Goal: Check status: Check status

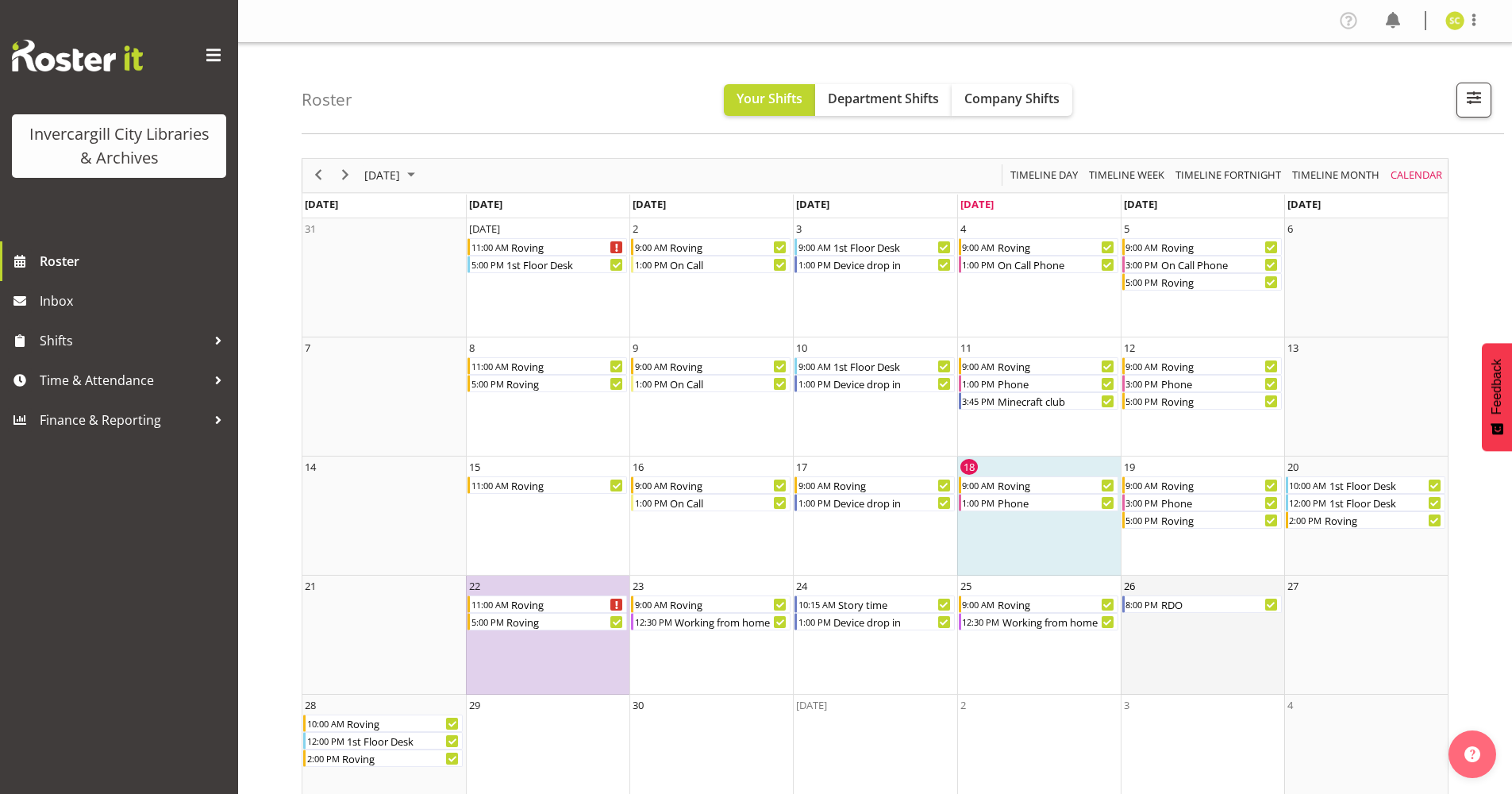
click at [1184, 642] on td "26 8:00 PM RDO" at bounding box center [1202, 635] width 164 height 119
click at [1174, 603] on div "RDO" at bounding box center [1221, 604] width 122 height 17
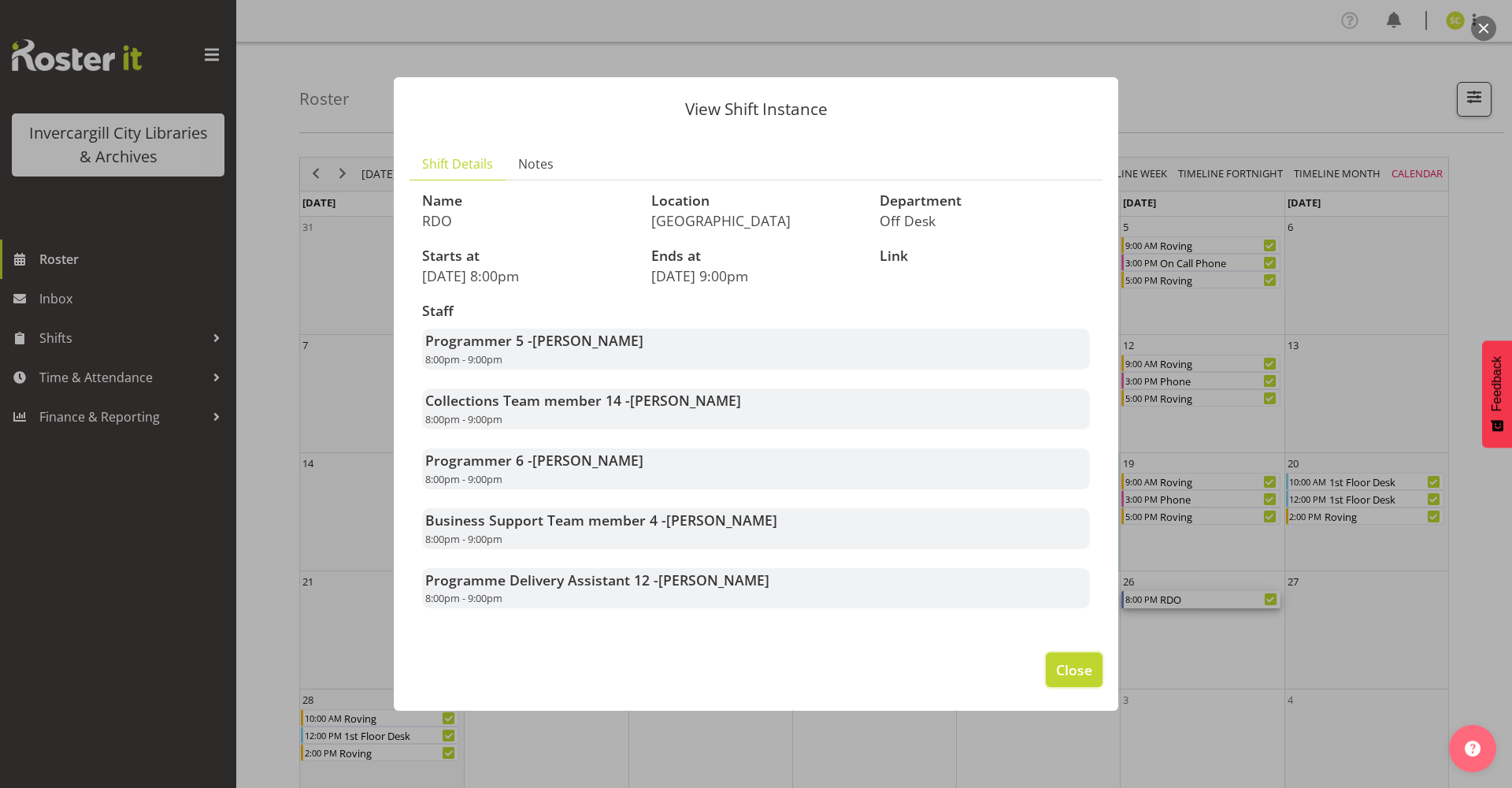
click at [1074, 676] on span "Close" at bounding box center [1074, 670] width 36 height 20
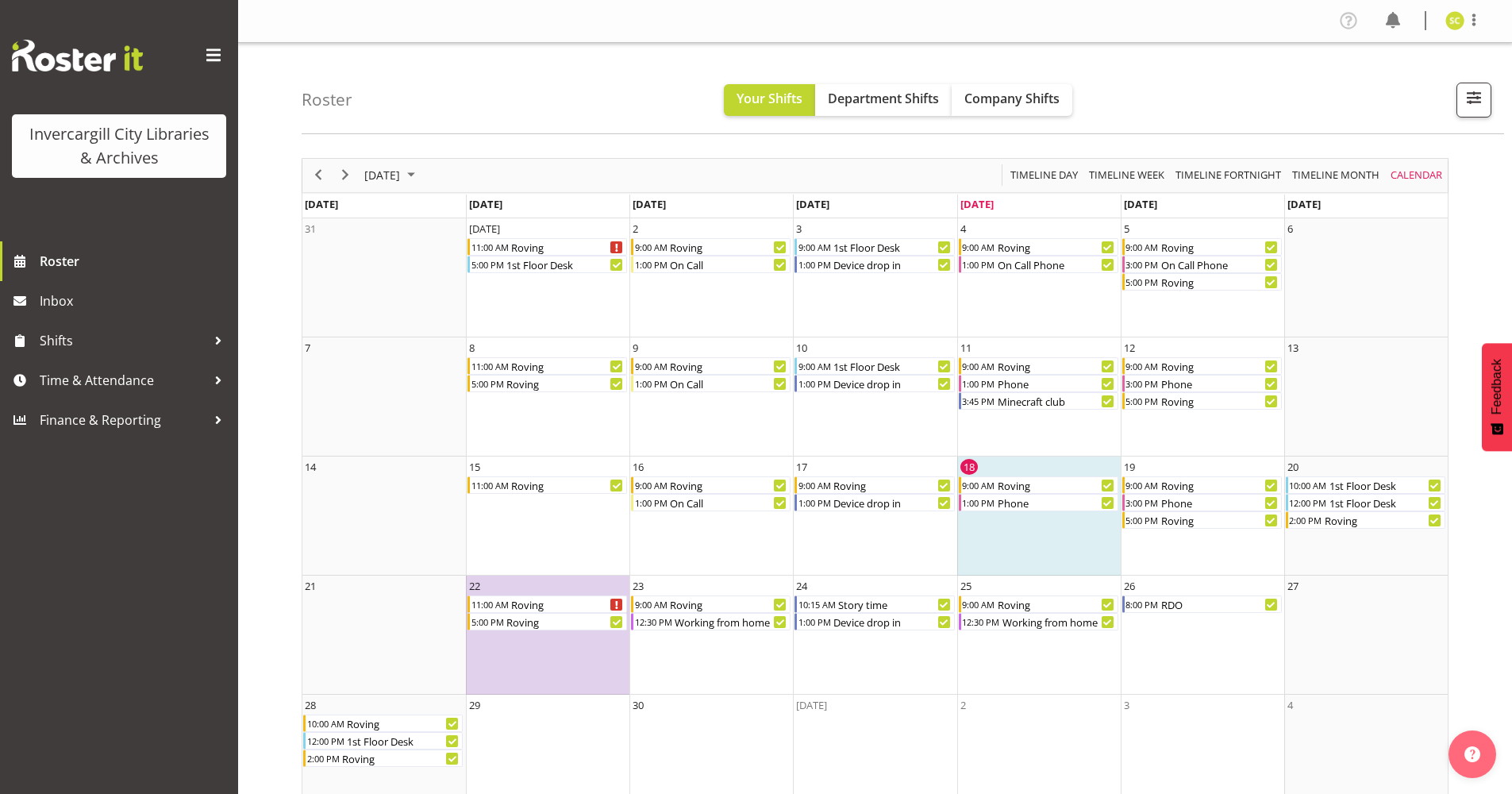
click at [216, 56] on span at bounding box center [214, 56] width 25 height 25
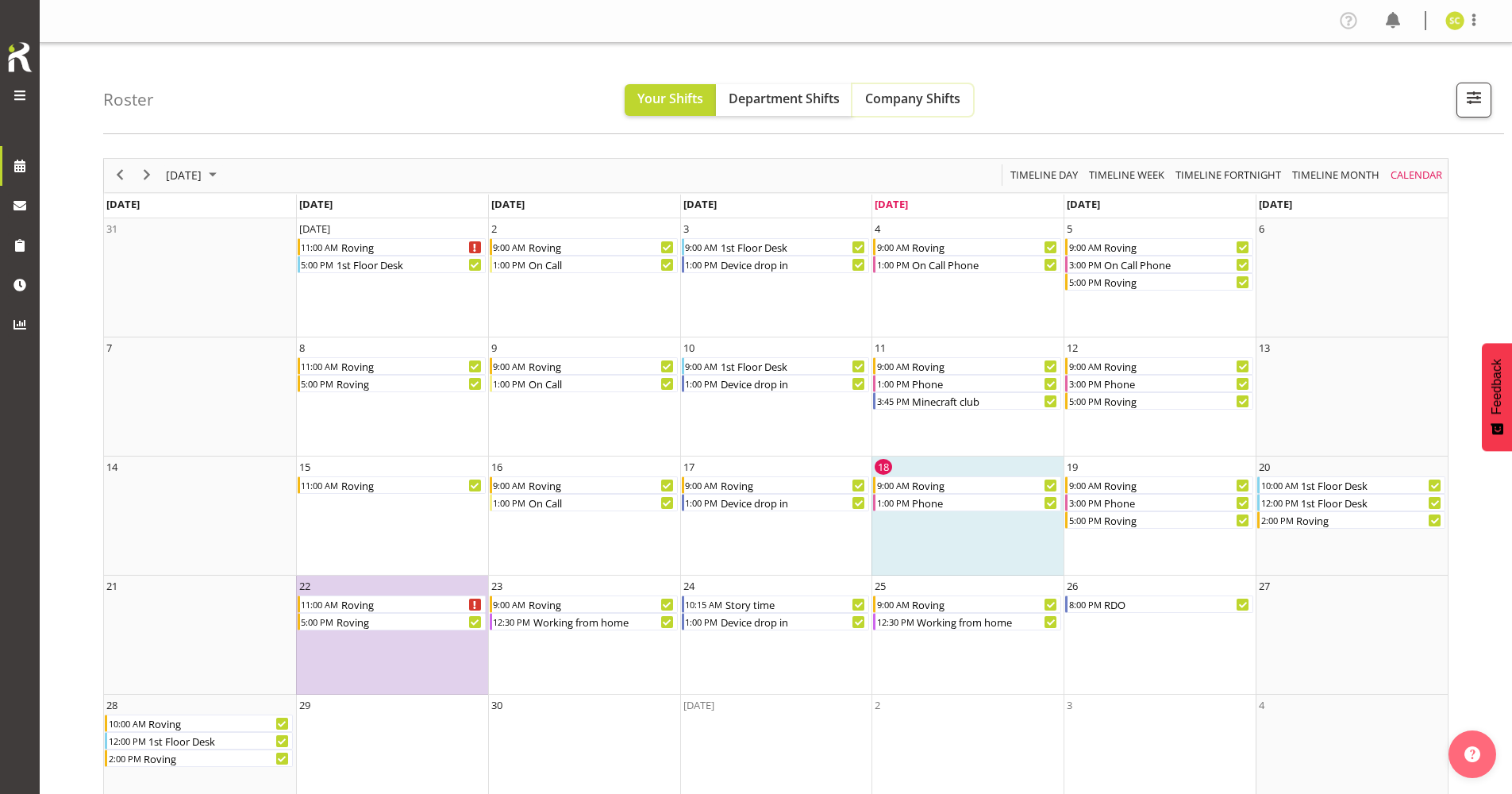
click at [964, 96] on button "Company Shifts" at bounding box center [912, 100] width 121 height 32
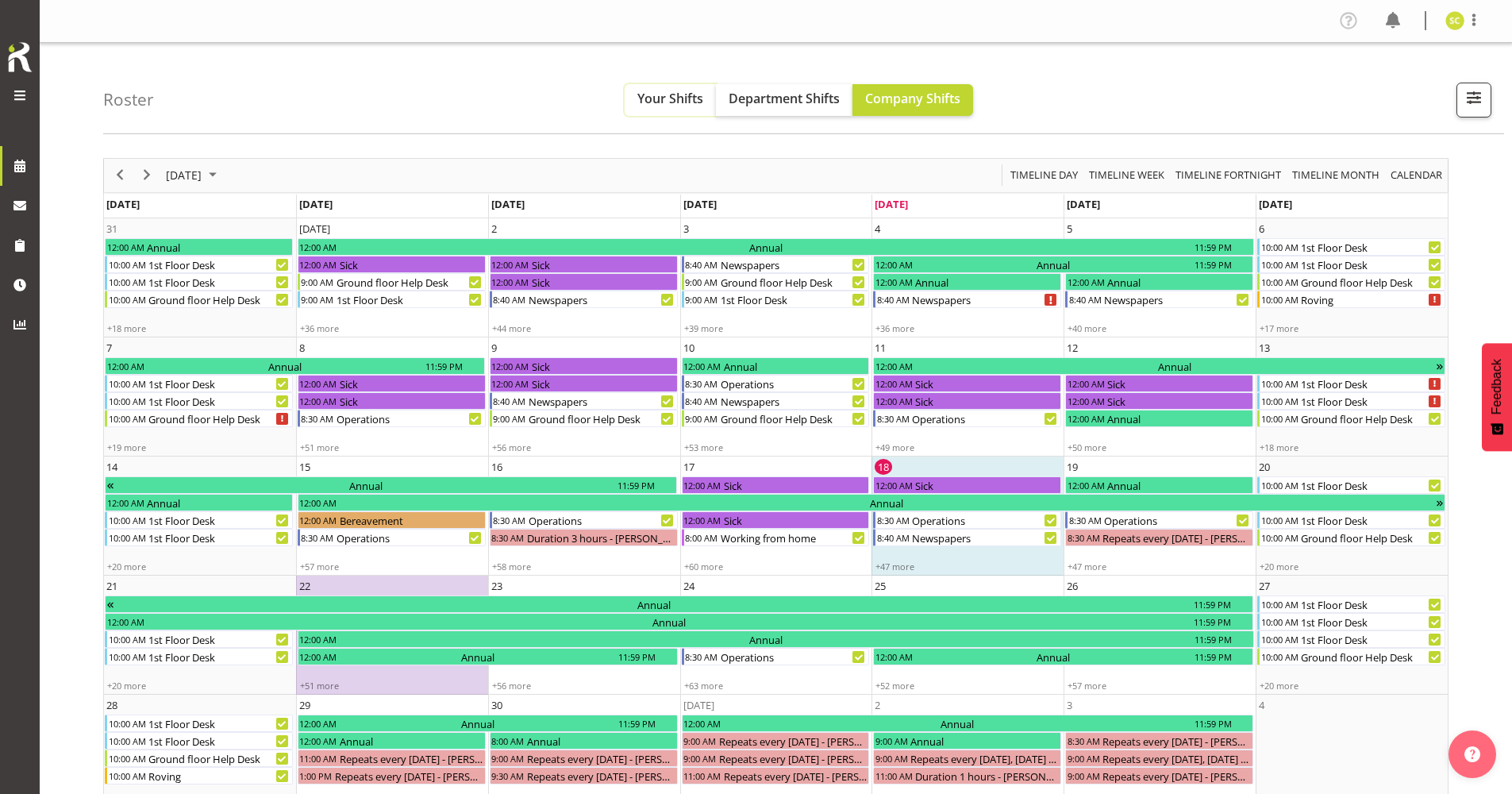
click at [679, 99] on span "Your Shifts" at bounding box center [670, 98] width 66 height 17
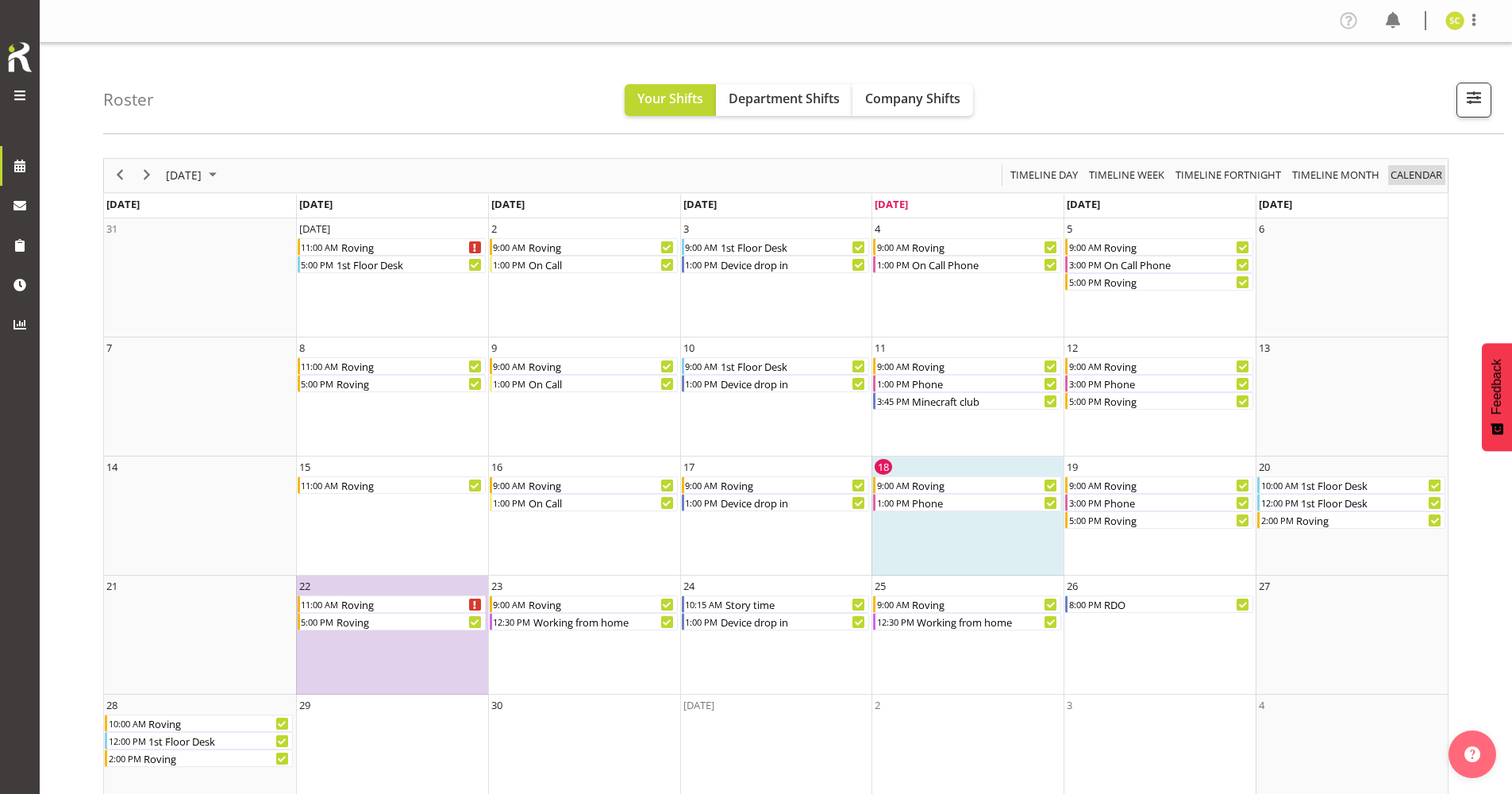
click at [1409, 175] on span "calendar" at bounding box center [1416, 175] width 55 height 20
click at [1402, 180] on span "calendar" at bounding box center [1416, 175] width 55 height 20
click at [400, 676] on td "22 11:00 AM Roving 5:00 PM Roving" at bounding box center [392, 635] width 192 height 119
click at [1138, 601] on div "RDO" at bounding box center [1178, 604] width 151 height 17
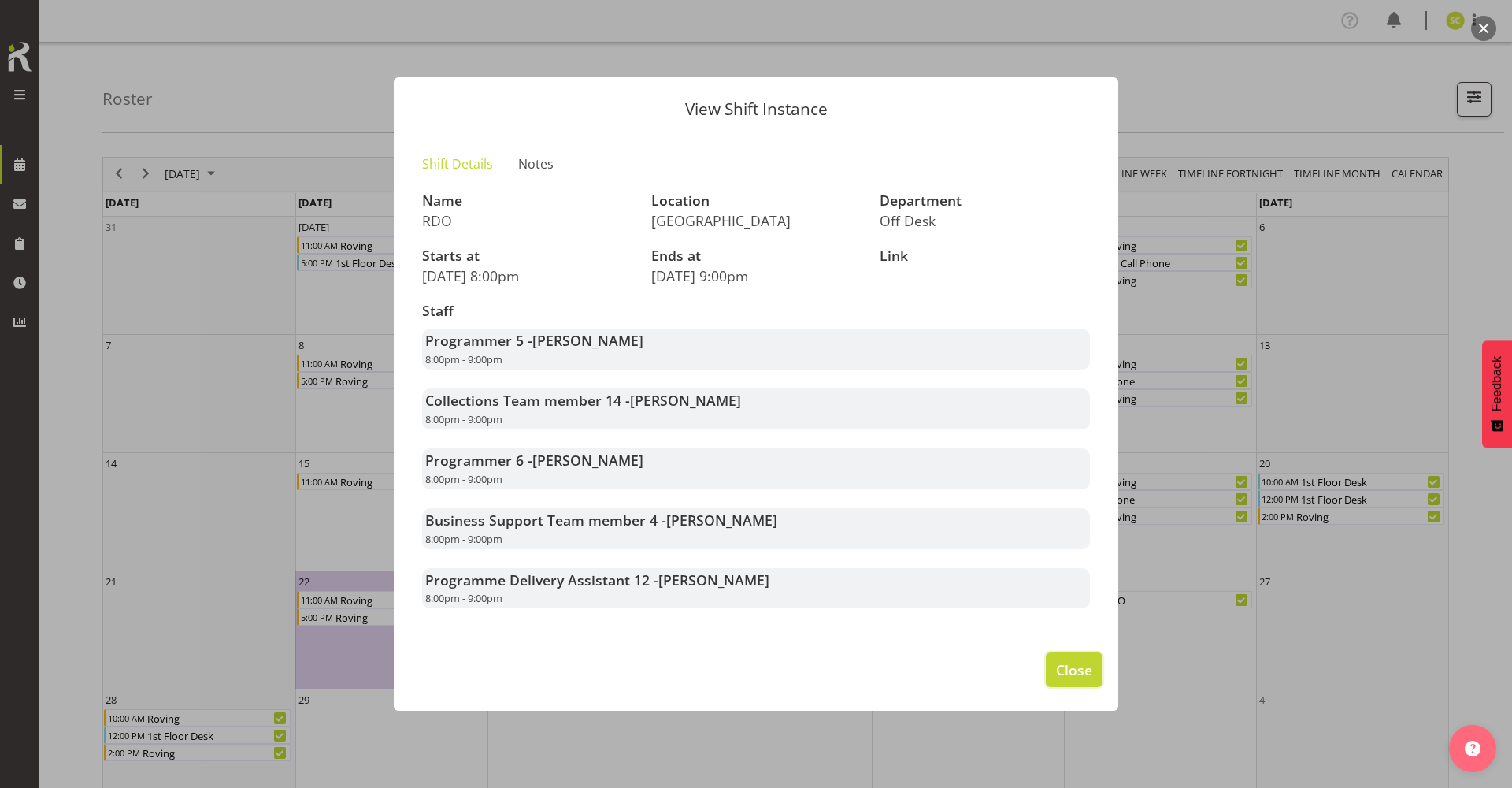
click at [1080, 664] on span "Close" at bounding box center [1074, 670] width 36 height 20
